Goal: Check status: Check status

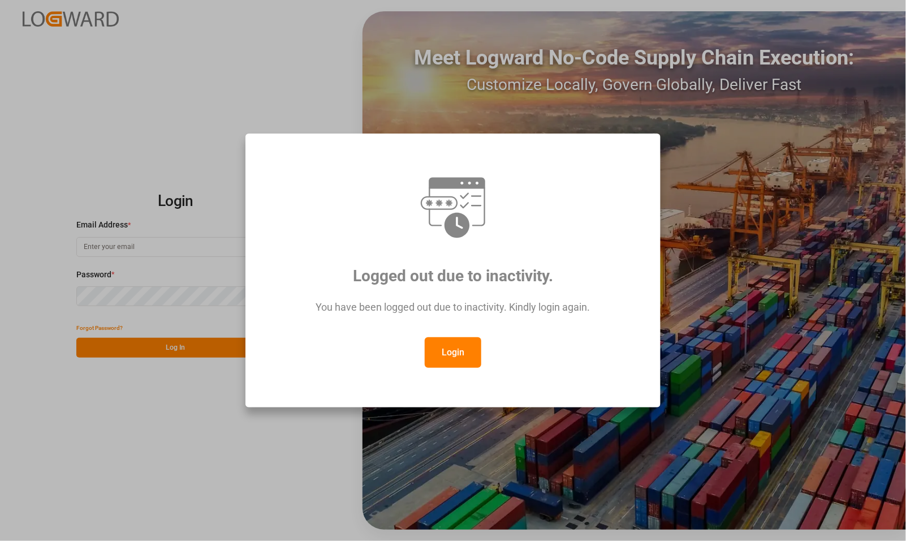
click at [450, 356] on button "Login" at bounding box center [453, 352] width 57 height 31
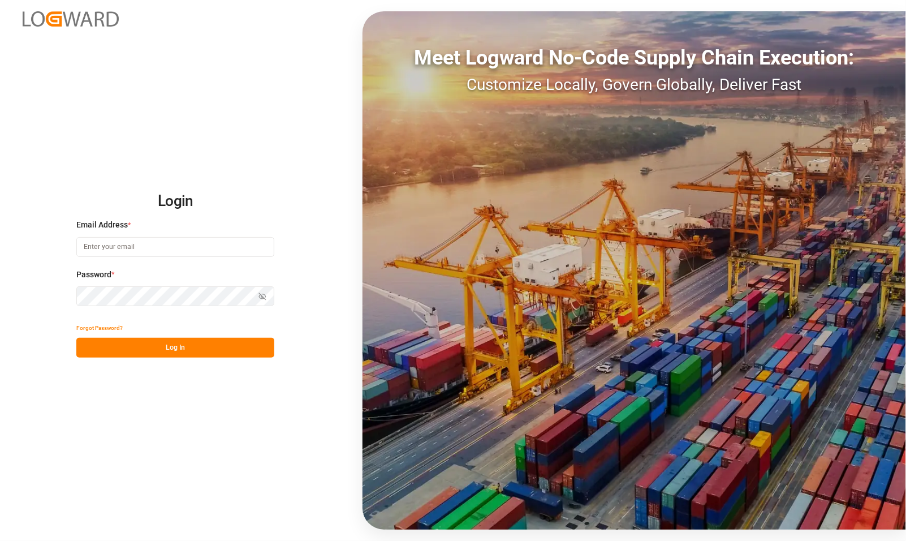
click at [199, 253] on input at bounding box center [175, 247] width 198 height 20
type input "[PERSON_NAME][EMAIL_ADDRESS][PERSON_NAME][DOMAIN_NAME]"
click at [167, 338] on button "Log In" at bounding box center [175, 348] width 198 height 20
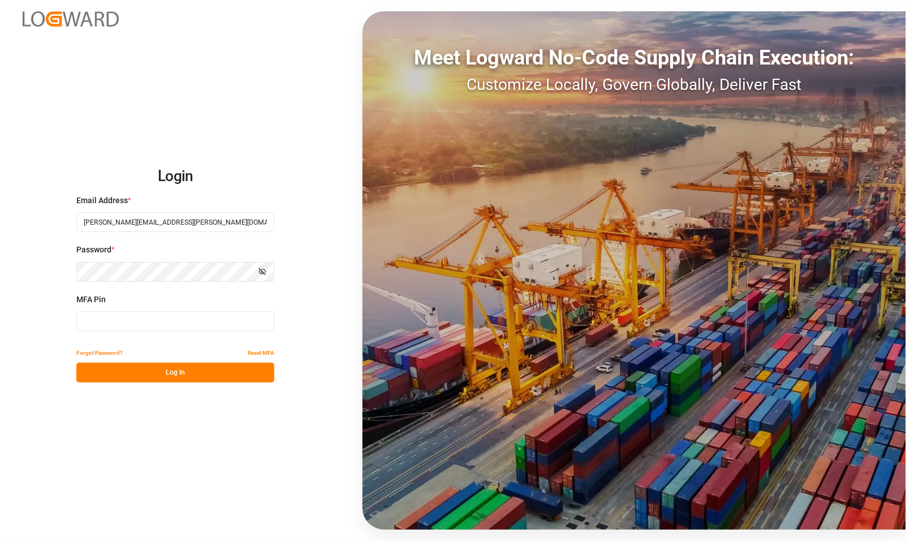
click at [122, 317] on input at bounding box center [175, 321] width 198 height 20
type input "371048"
click at [159, 367] on button "Log In" at bounding box center [175, 373] width 198 height 20
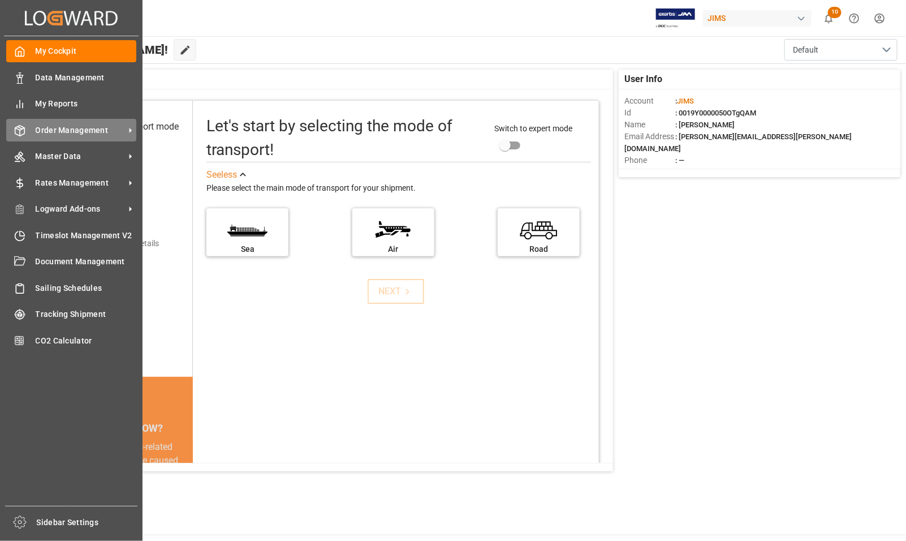
click at [71, 129] on span "Order Management" at bounding box center [80, 130] width 89 height 12
click at [80, 128] on span "Order Management" at bounding box center [80, 130] width 89 height 12
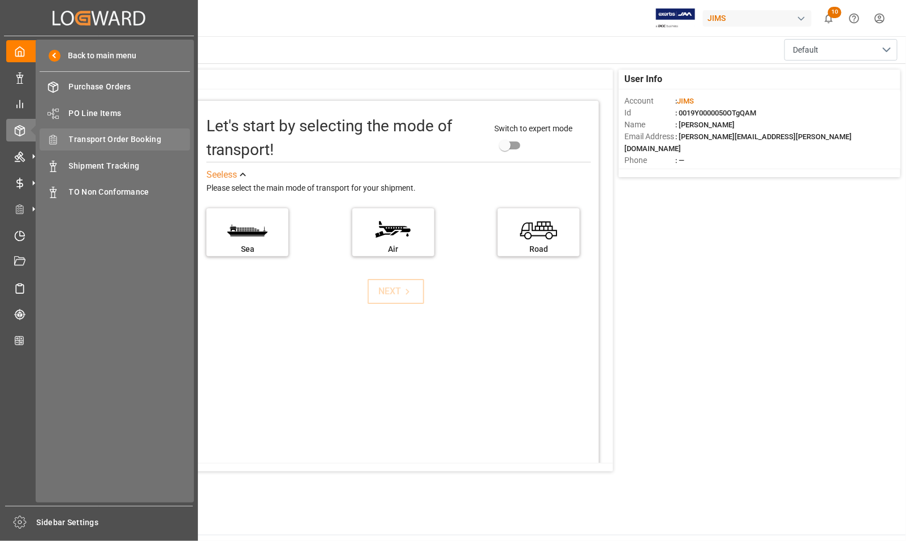
click at [104, 137] on span "Transport Order Booking" at bounding box center [130, 140] width 122 height 12
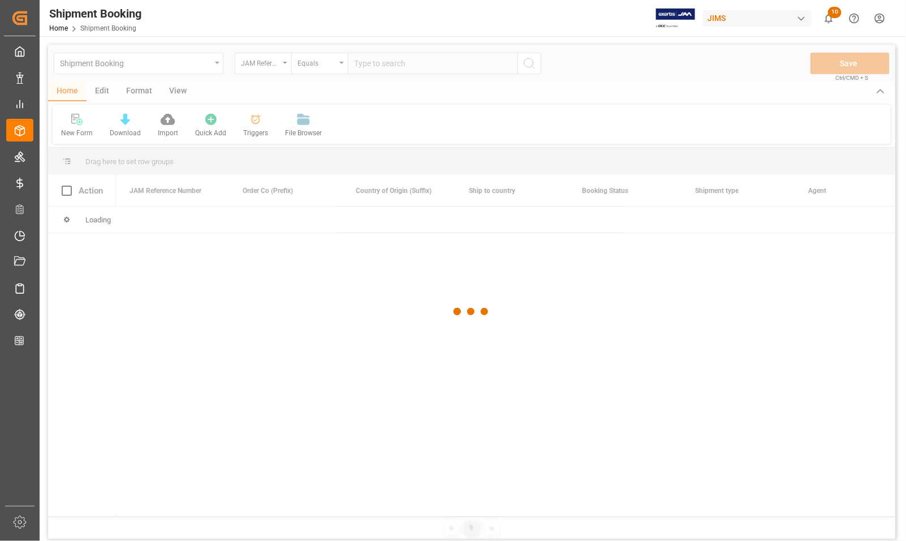
click at [424, 63] on div at bounding box center [471, 312] width 847 height 534
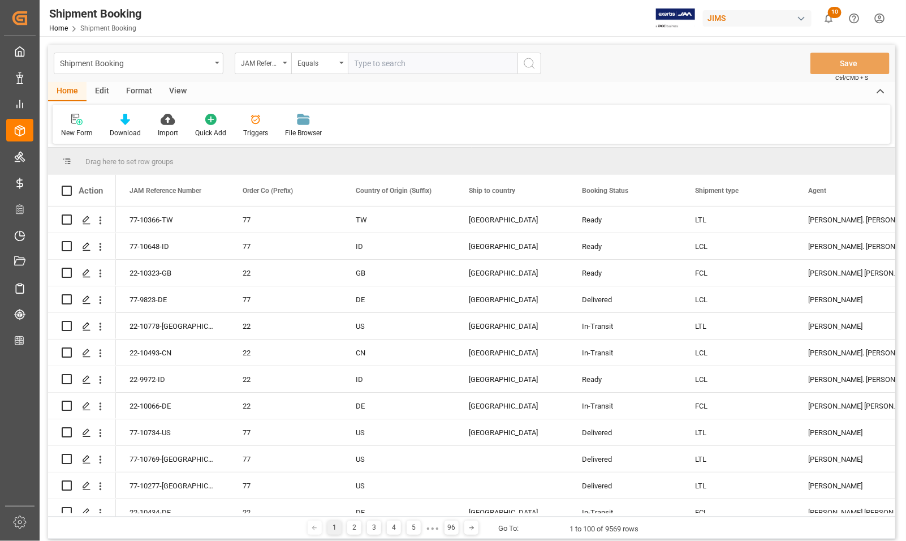
click at [424, 63] on input "text" at bounding box center [433, 63] width 170 height 21
type input "77-9993-CN"
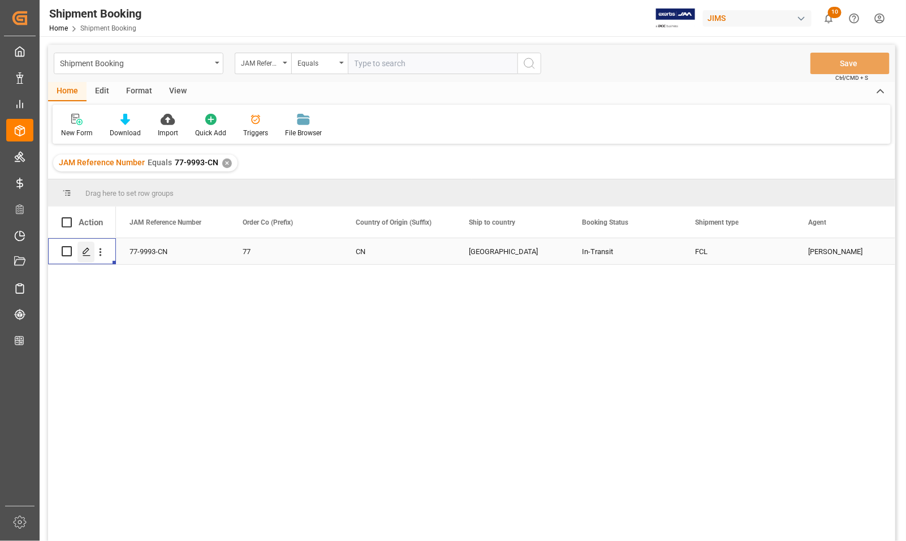
click at [85, 253] on icon "Press SPACE to select this row." at bounding box center [86, 251] width 9 height 9
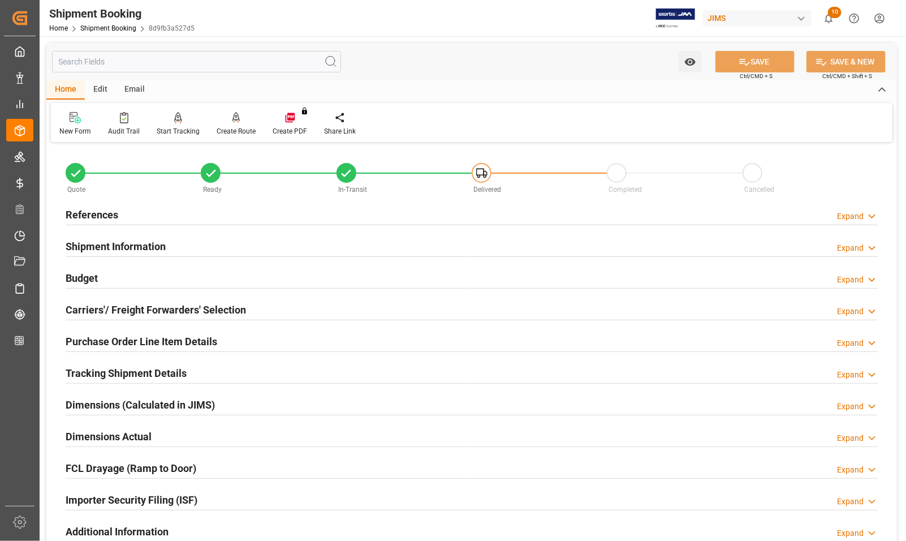
click at [77, 211] on h2 "References" at bounding box center [92, 214] width 53 height 15
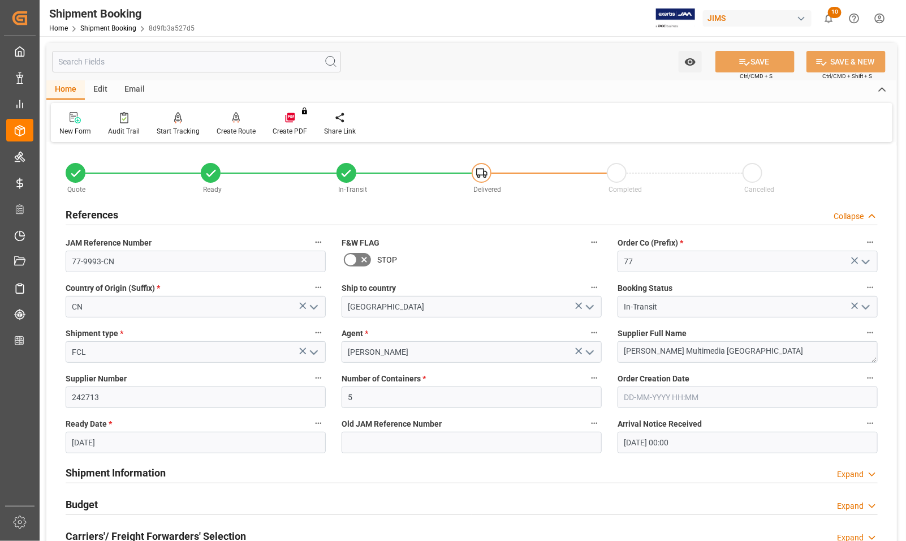
click at [77, 211] on h2 "References" at bounding box center [92, 214] width 53 height 15
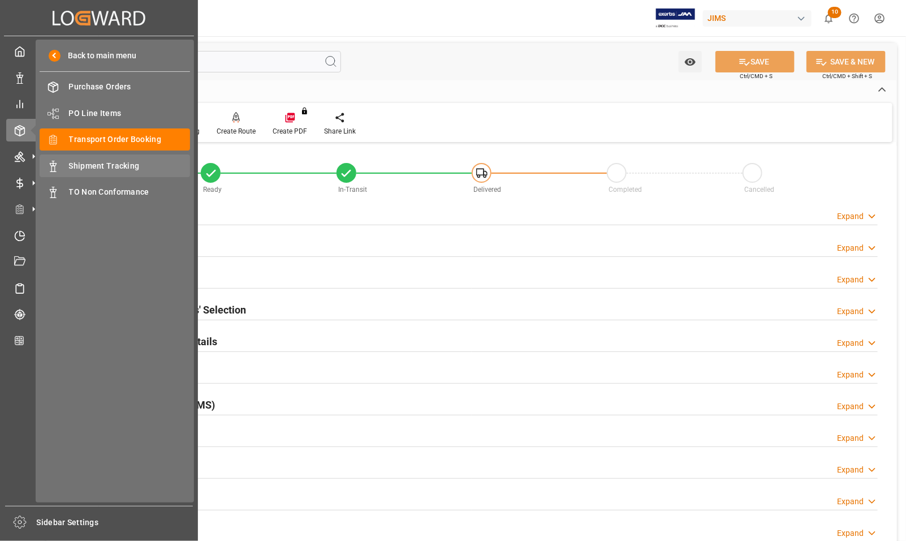
click at [92, 162] on span "Shipment Tracking" at bounding box center [130, 166] width 122 height 12
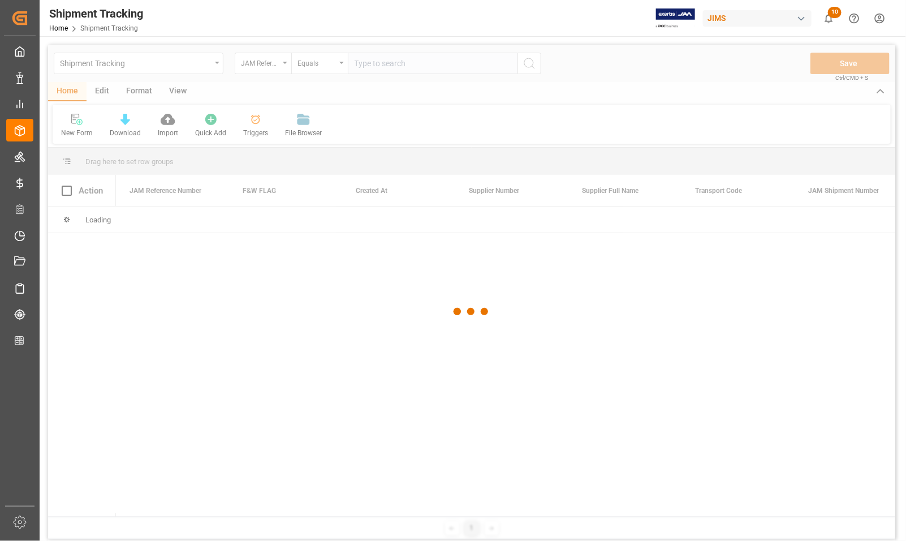
click at [408, 61] on div at bounding box center [471, 312] width 847 height 534
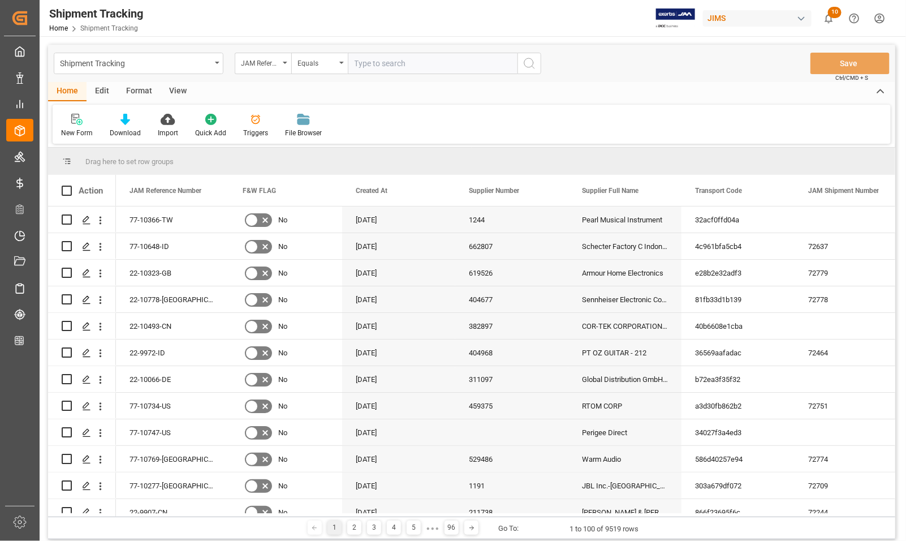
click at [408, 61] on input "text" at bounding box center [433, 63] width 170 height 21
type input "77-9993-CN"
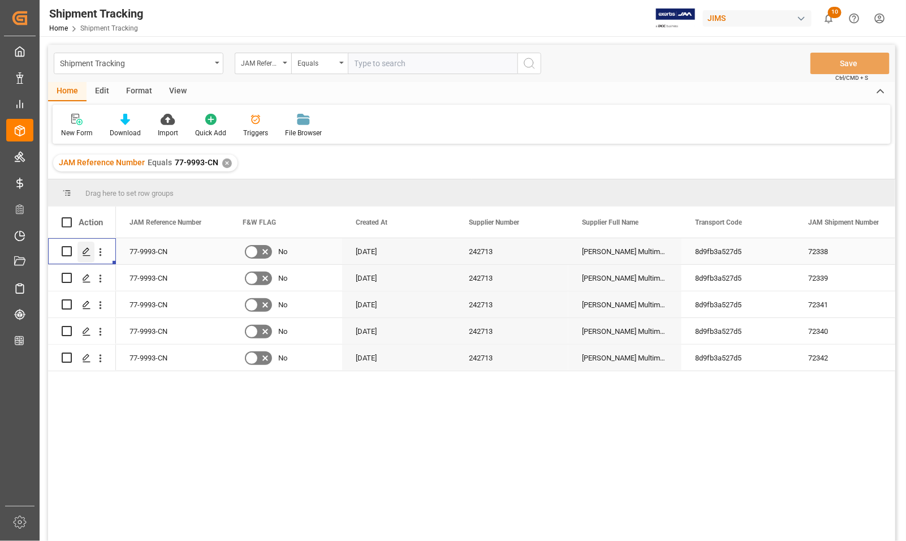
click at [86, 250] on icon "Press SPACE to select this row." at bounding box center [86, 251] width 9 height 9
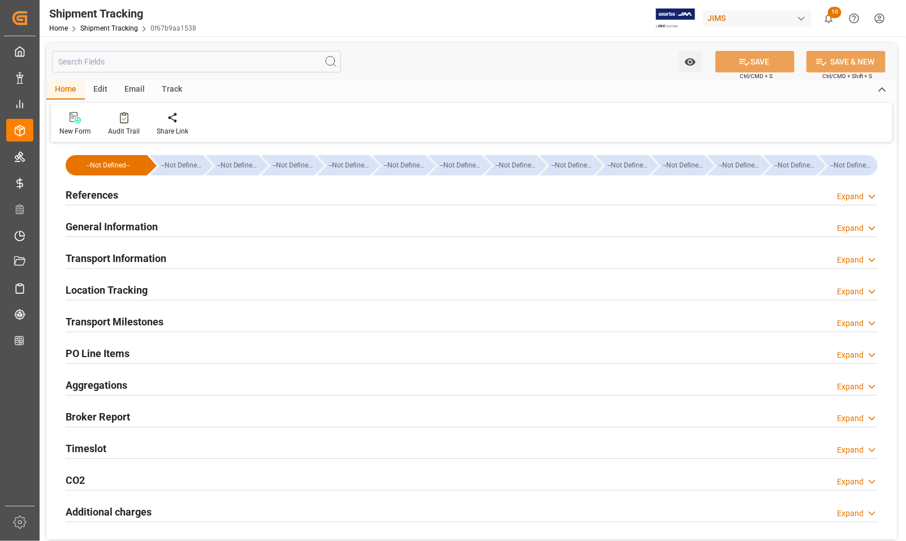
type input "24-07-2025 00:00"
type input "21-07-2025"
type input "27-07-2025 00:00"
type input "27-07-2025 23:05"
type input "24-08-2025"
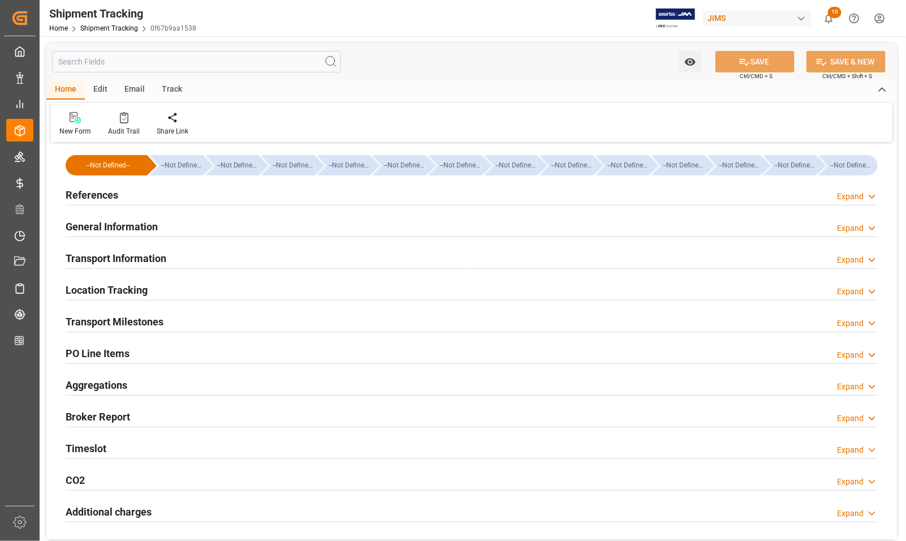
type input "24-08-2025 22:36"
type input "09-09-2025 00:00"
click at [103, 318] on h2 "Transport Milestones" at bounding box center [115, 321] width 98 height 15
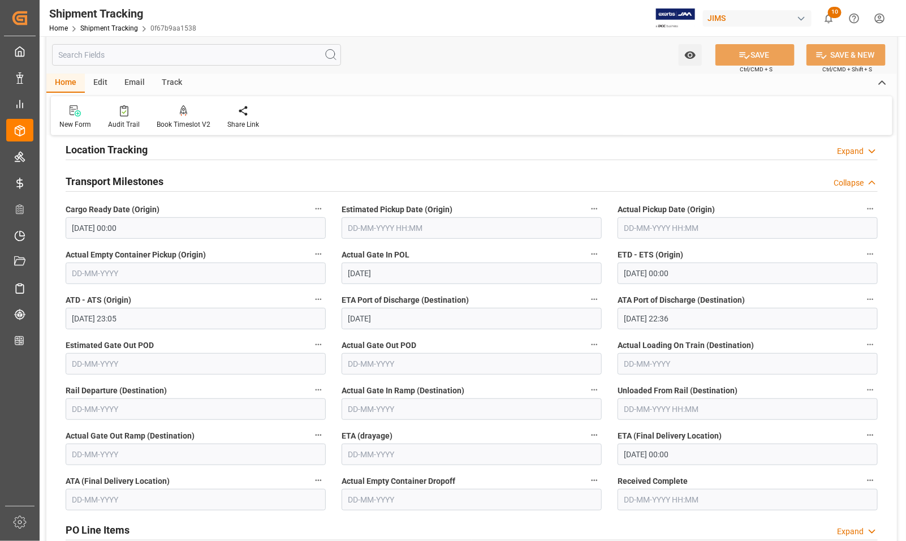
scroll to position [141, 0]
